Goal: Information Seeking & Learning: Learn about a topic

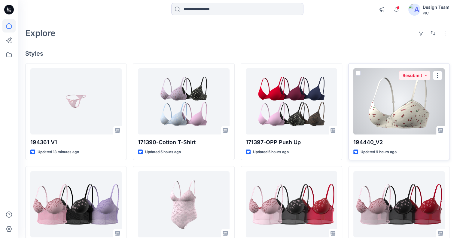
scroll to position [60, 0]
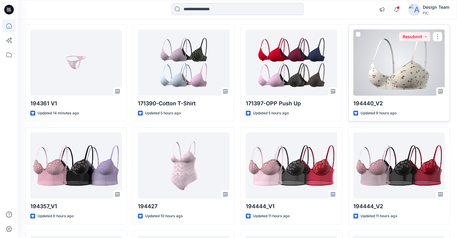
click at [359, 78] on div at bounding box center [398, 62] width 91 height 66
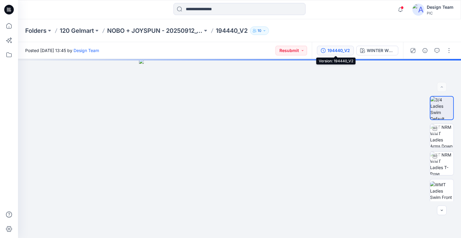
click at [348, 53] on div "194440_V2" at bounding box center [339, 50] width 23 height 7
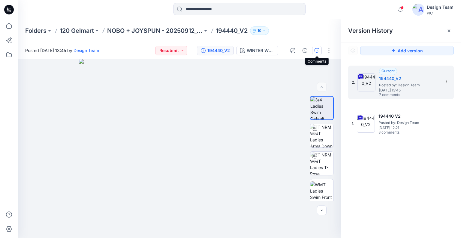
click at [318, 47] on button "button" at bounding box center [317, 51] width 10 height 10
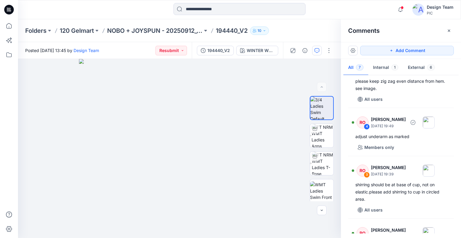
scroll to position [150, 0]
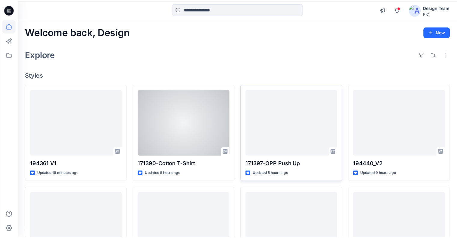
scroll to position [60, 0]
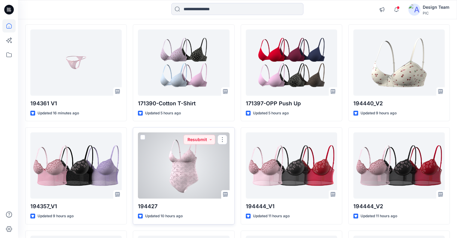
click at [144, 153] on div at bounding box center [183, 165] width 91 height 66
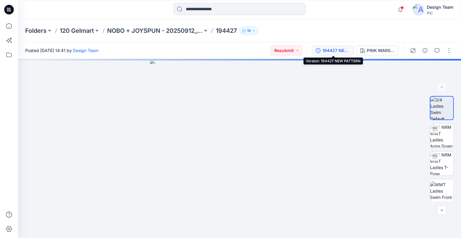
click at [330, 50] on div "194427 NEW PATTERN" at bounding box center [337, 50] width 28 height 7
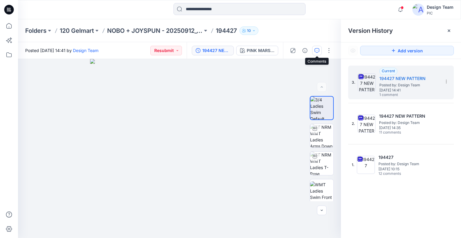
click at [320, 51] on button "button" at bounding box center [317, 51] width 10 height 10
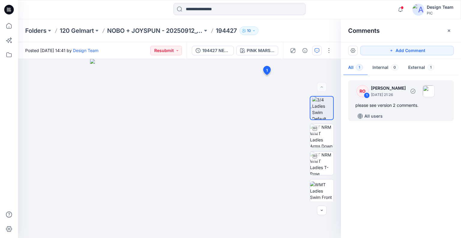
click at [434, 93] on img at bounding box center [429, 91] width 12 height 12
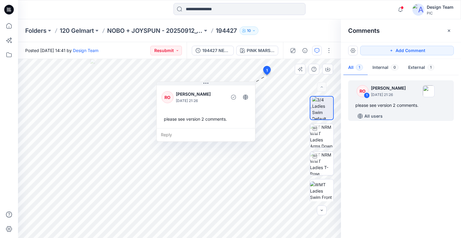
click at [214, 113] on div "please see version 2 comments." at bounding box center [206, 118] width 89 height 11
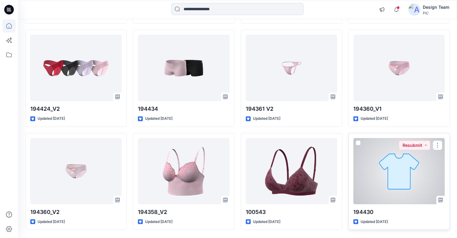
scroll to position [1712, 0]
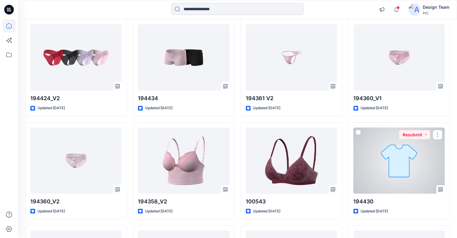
click at [363, 167] on div at bounding box center [398, 160] width 91 height 66
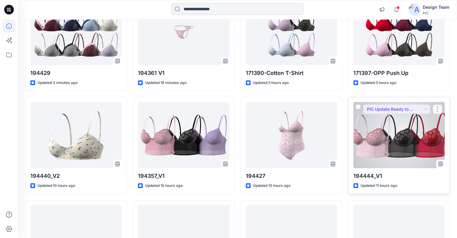
scroll to position [150, 0]
